Goal: Task Accomplishment & Management: Use online tool/utility

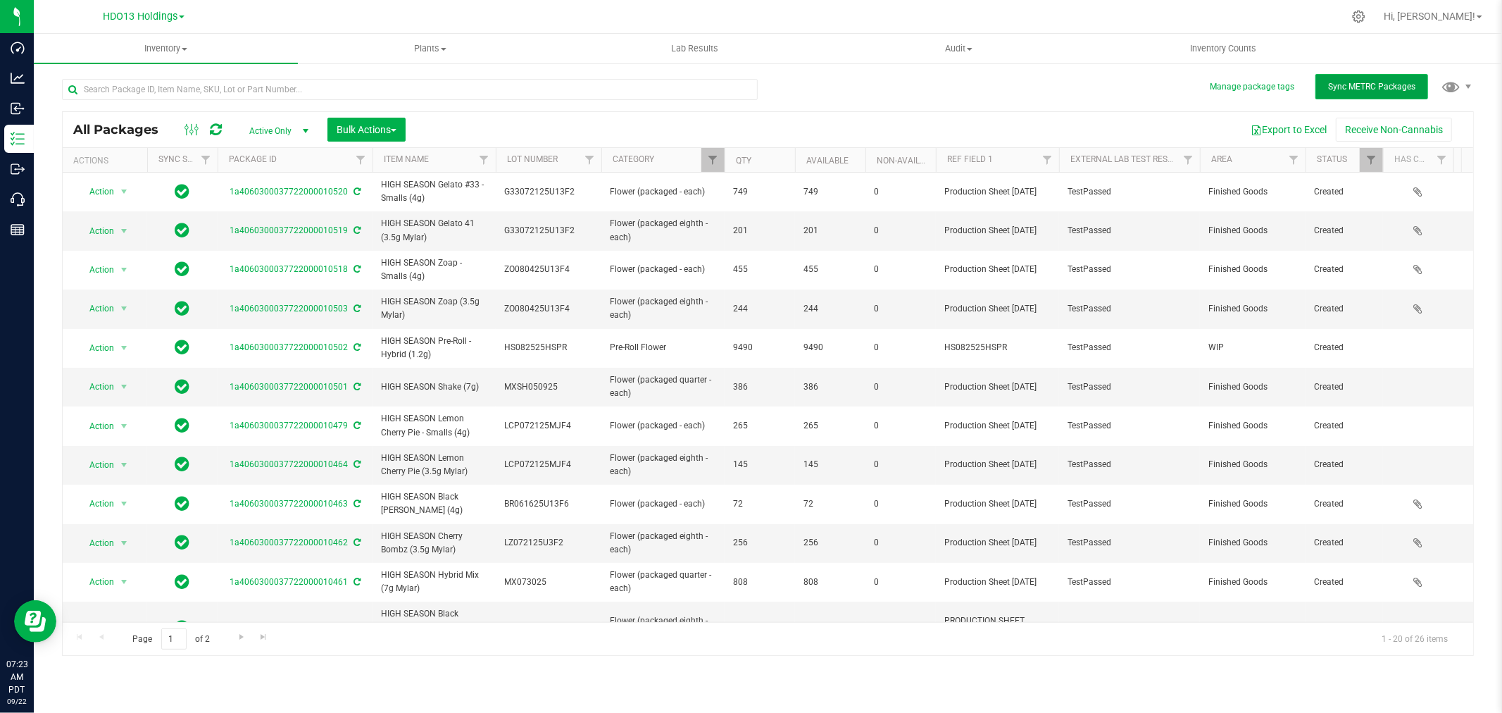
click at [1369, 79] on button "Sync METRC Packages" at bounding box center [1371, 86] width 113 height 25
click at [218, 127] on icon at bounding box center [216, 130] width 12 height 14
click at [713, 156] on span "Filter" at bounding box center [712, 159] width 11 height 11
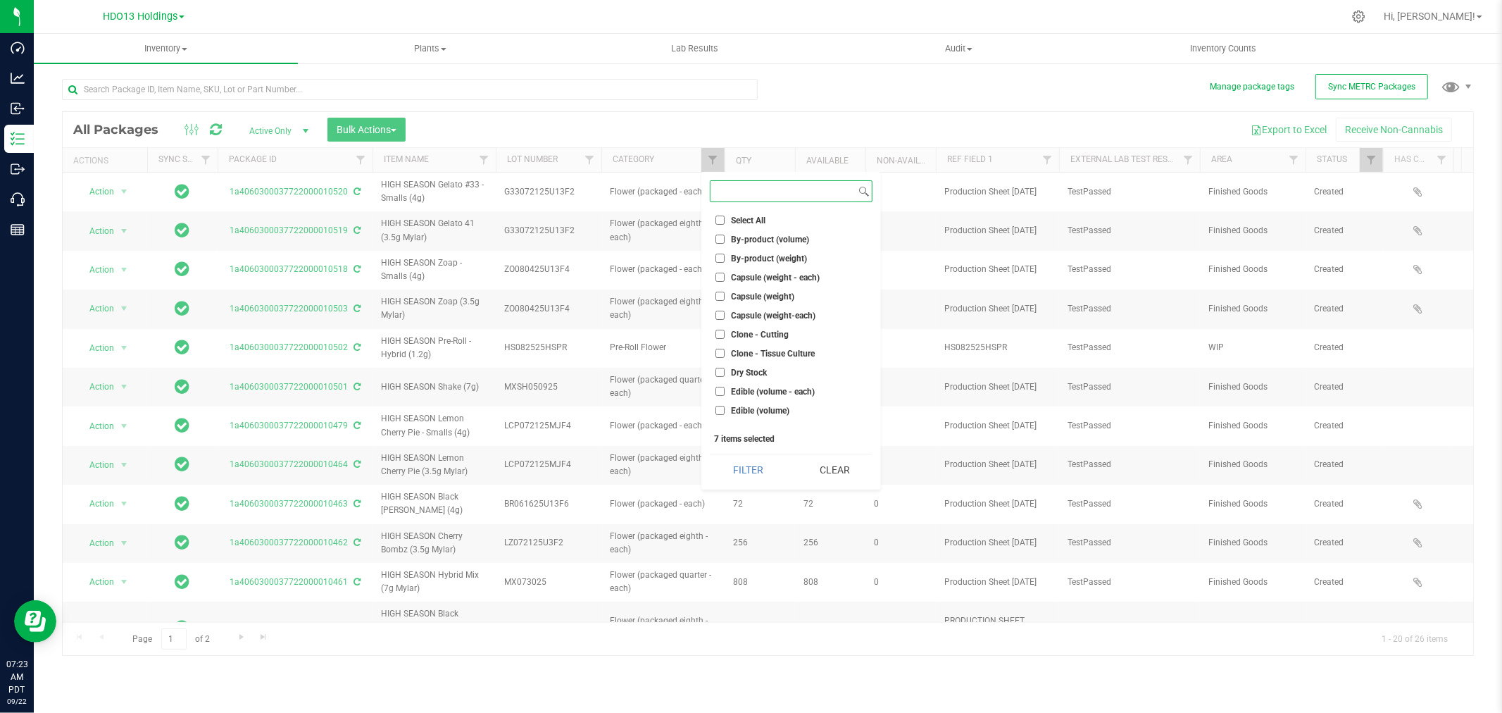
checkbox input "true"
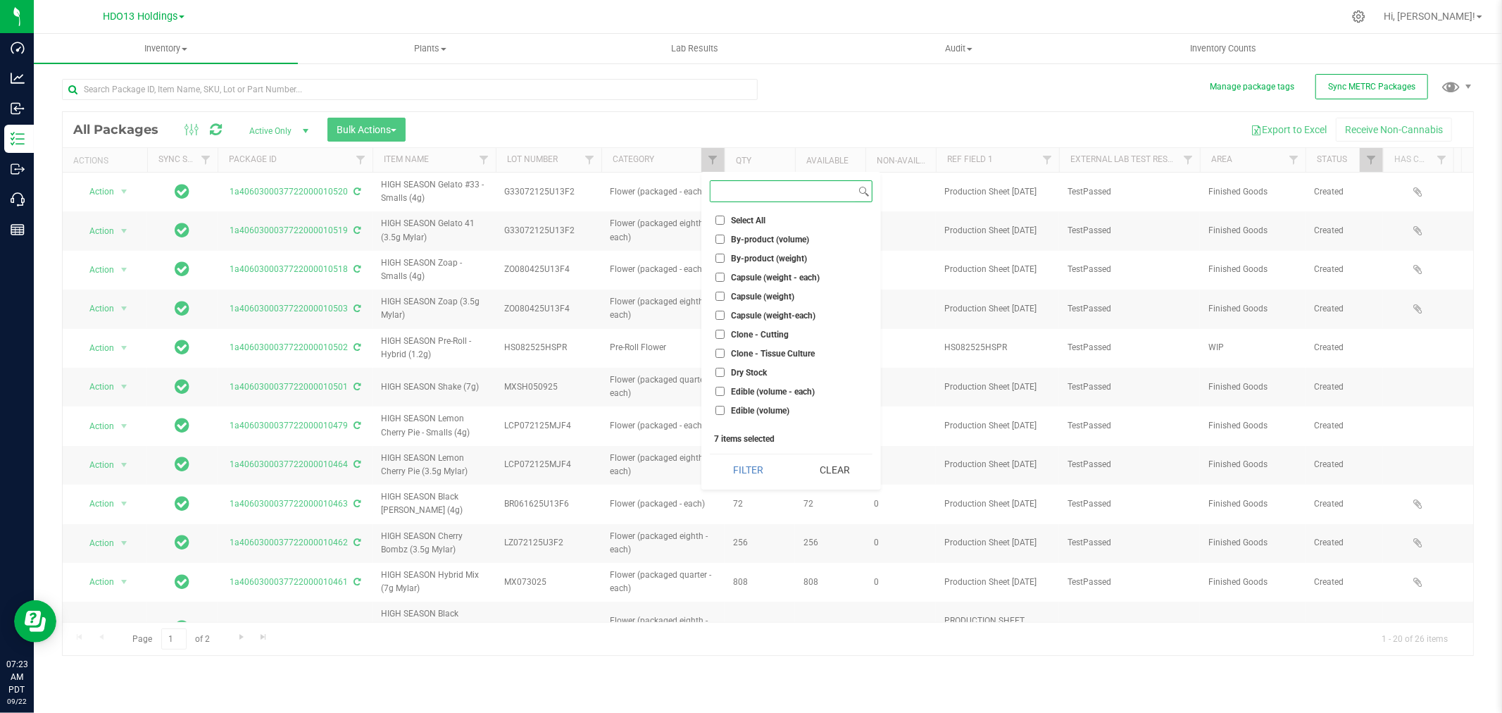
checkbox input "true"
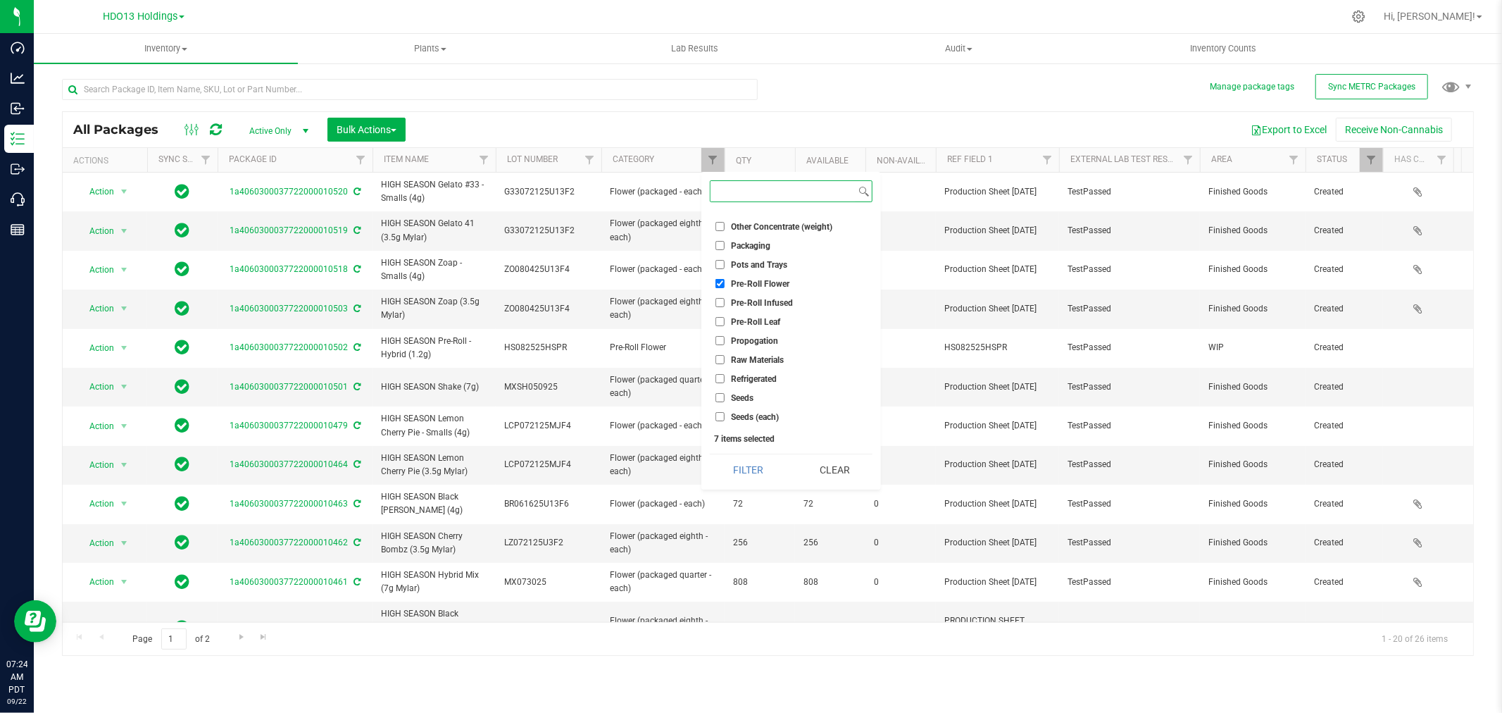
scroll to position [779, 0]
click at [779, 479] on button "Filter" at bounding box center [748, 469] width 76 height 31
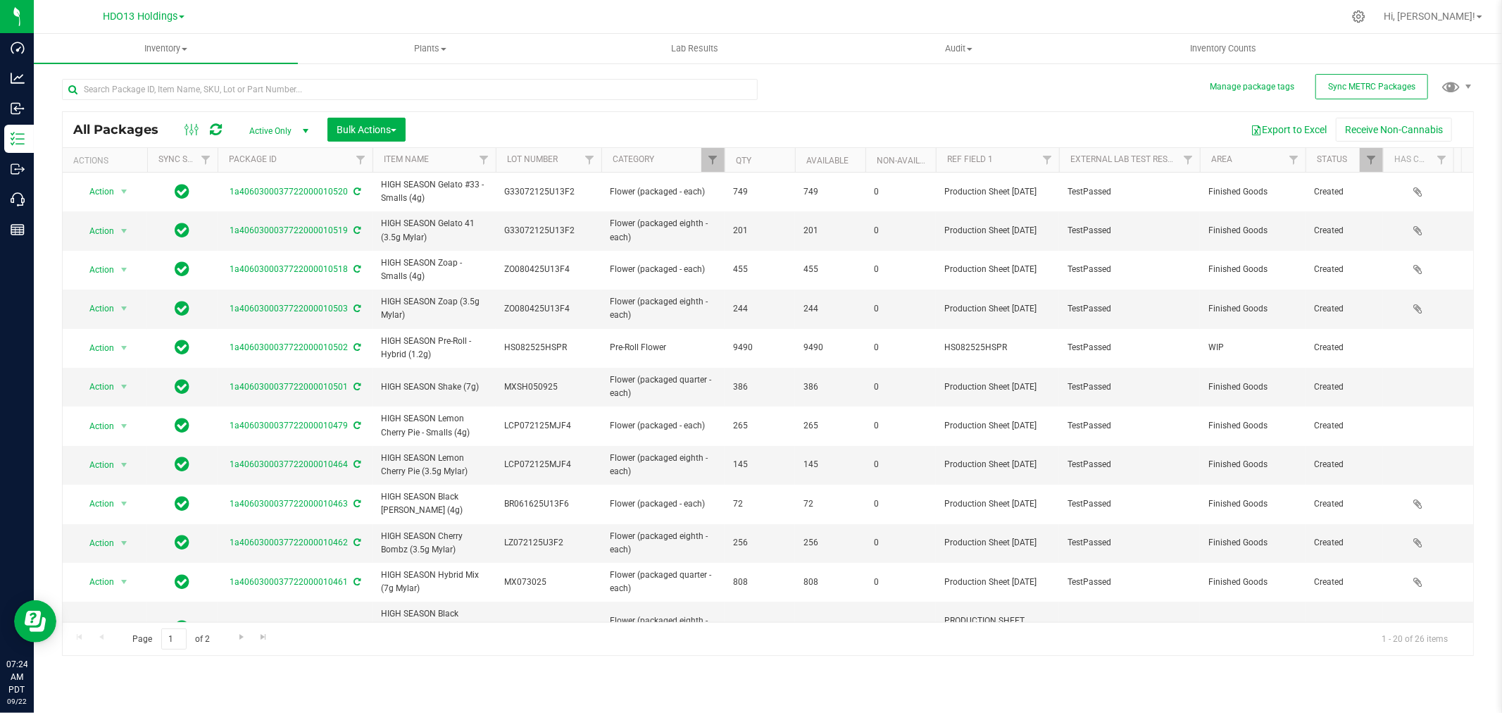
click at [684, 151] on th "Category" at bounding box center [662, 160] width 123 height 25
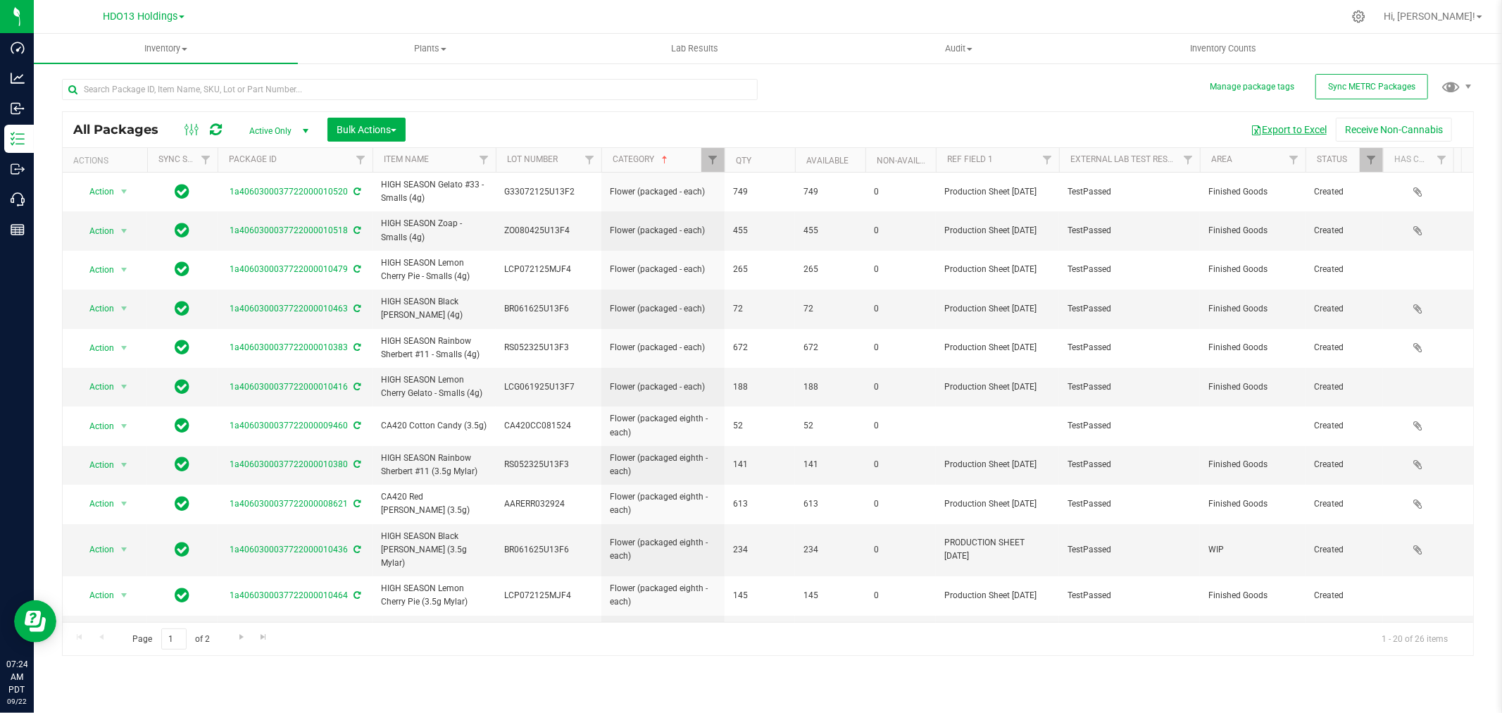
click at [1289, 130] on button "Export to Excel" at bounding box center [1288, 130] width 94 height 24
